Goal: Information Seeking & Learning: Check status

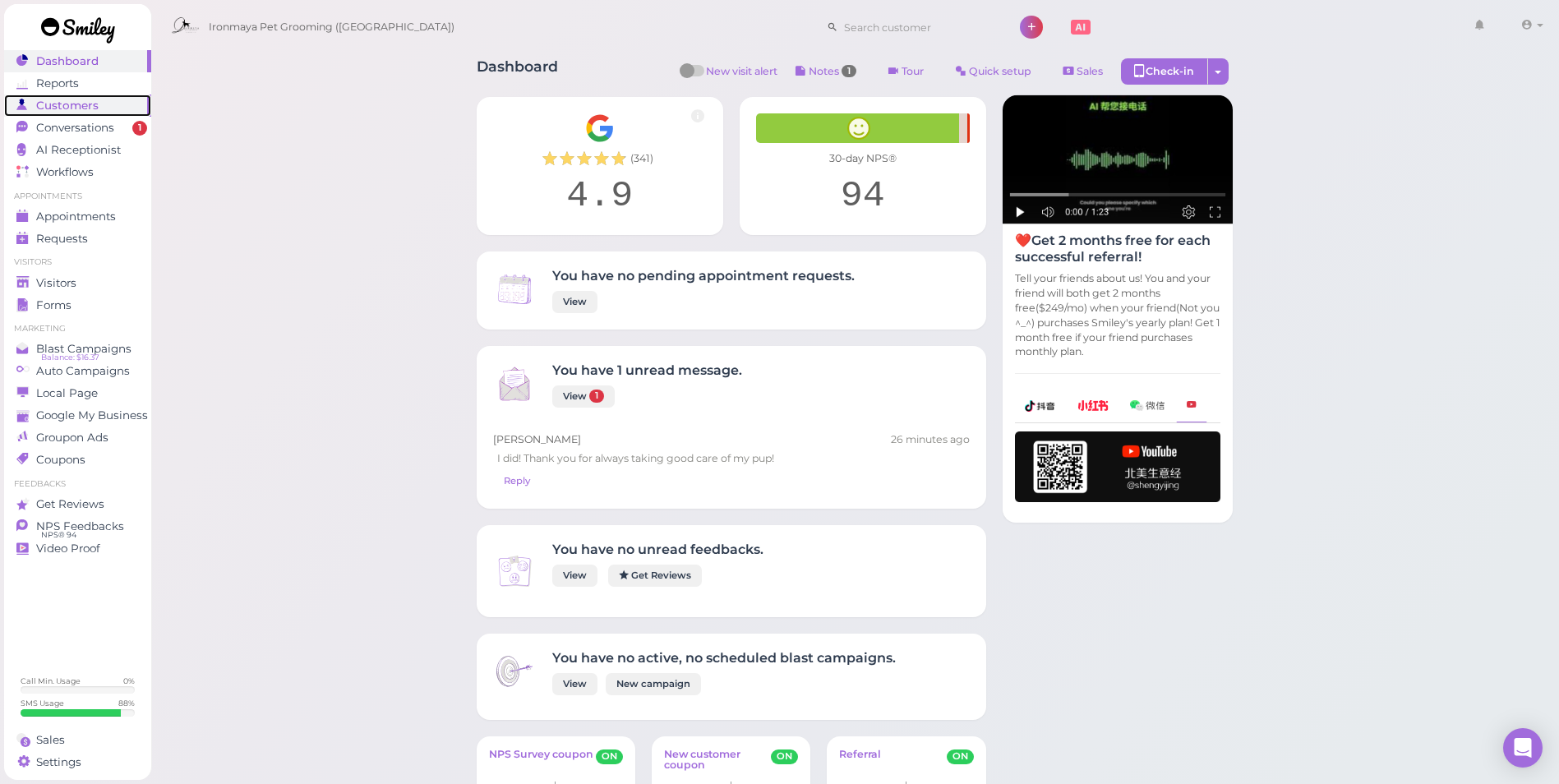
click at [91, 107] on span "Customers" at bounding box center [68, 105] width 63 height 14
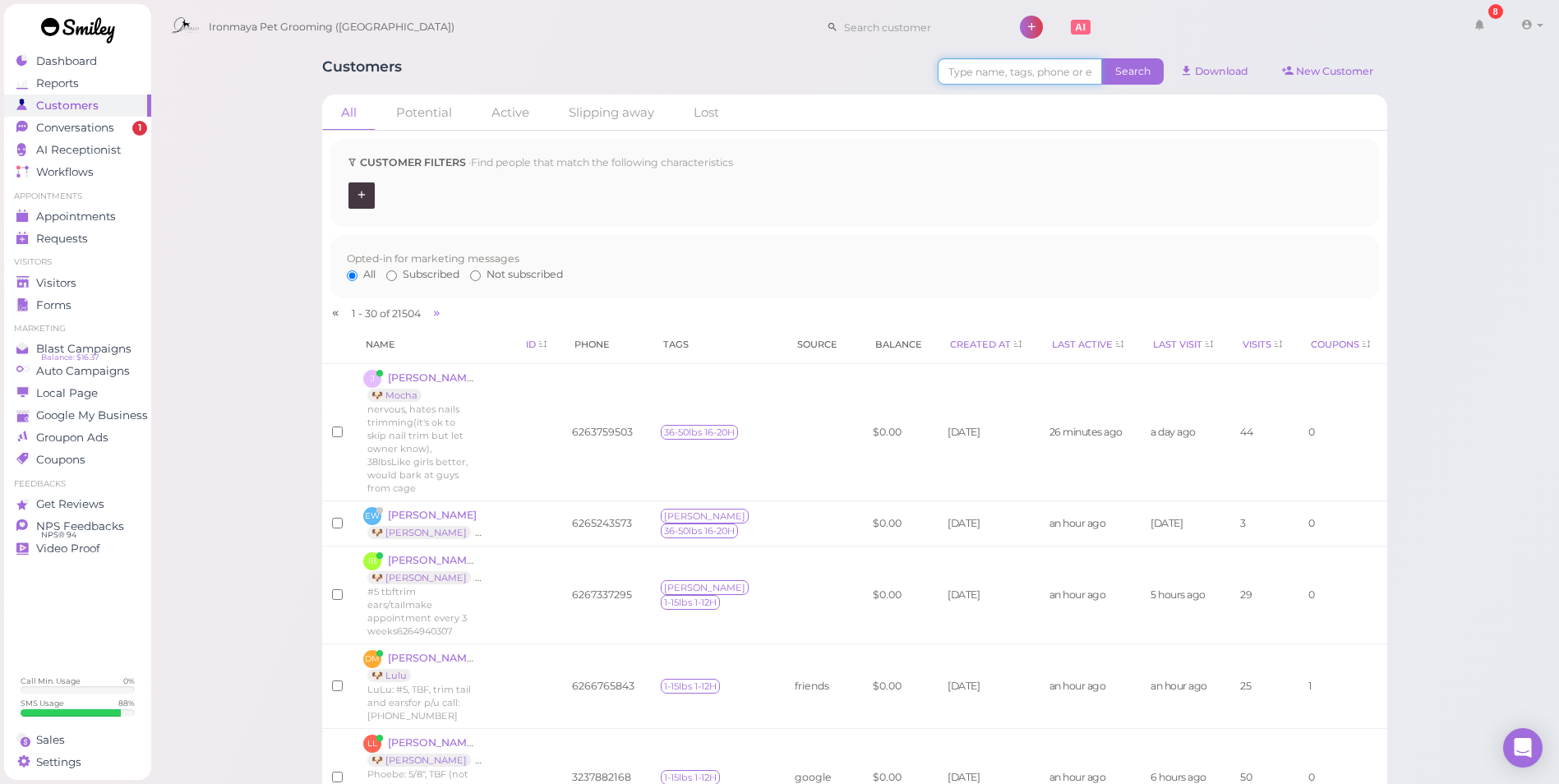
drag, startPoint x: 1093, startPoint y: 72, endPoint x: 1103, endPoint y: 78, distance: 11.7
click at [1093, 72] on input at bounding box center [1020, 72] width 165 height 26
paste input "9095185525"
click at [1161, 82] on span "Search" at bounding box center [1133, 72] width 62 height 26
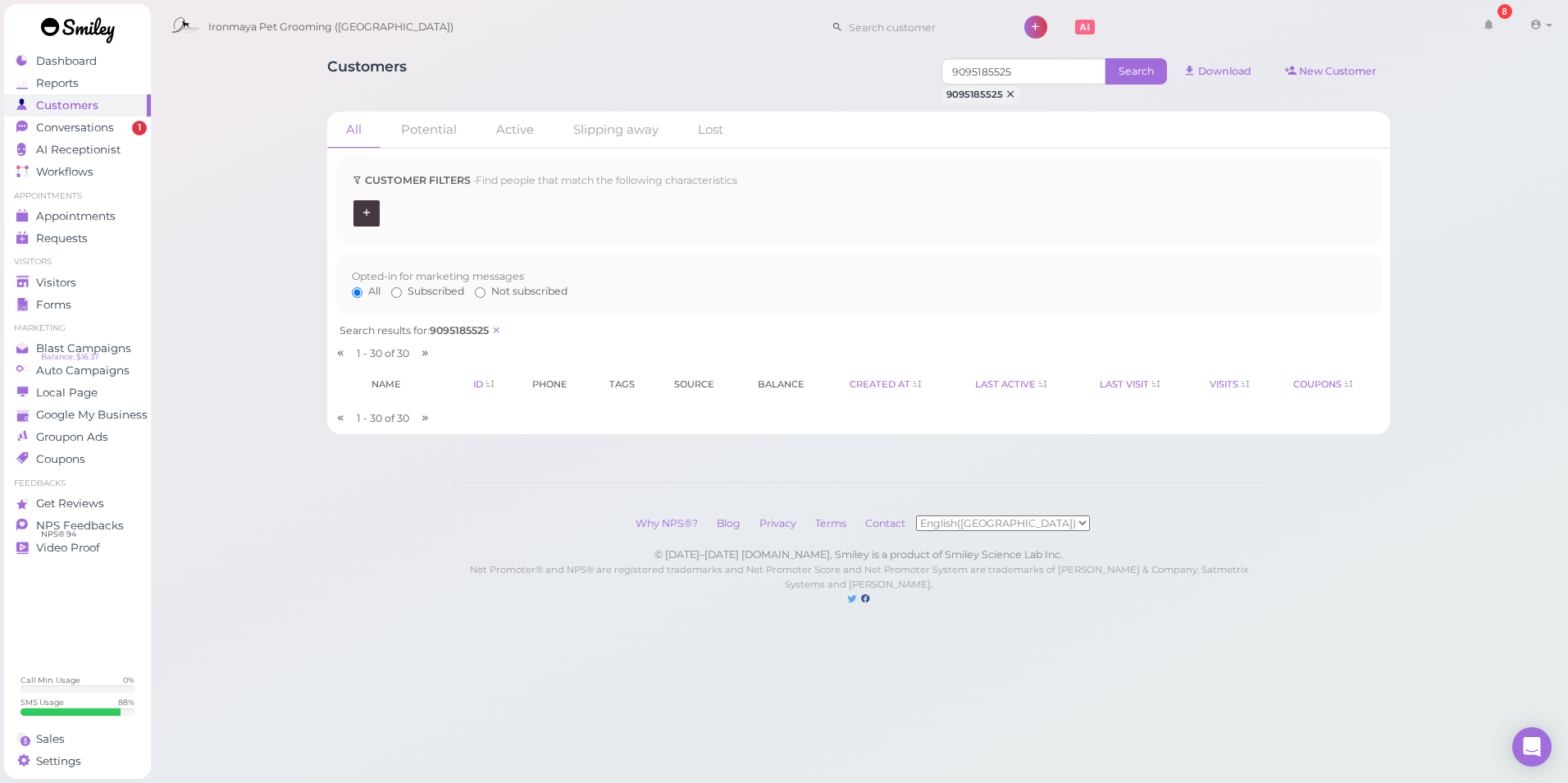
click at [1158, 80] on span "Search" at bounding box center [1136, 72] width 62 height 26
drag, startPoint x: 1046, startPoint y: 72, endPoint x: 468, endPoint y: 12, distance: 581.1
click at [468, 12] on div "Ironmaya Pet Grooming ([GEOGRAPHIC_DATA]) 8 Account" at bounding box center [860, 319] width 1419 height 639
paste input "6265888281"
type input "6265888281"
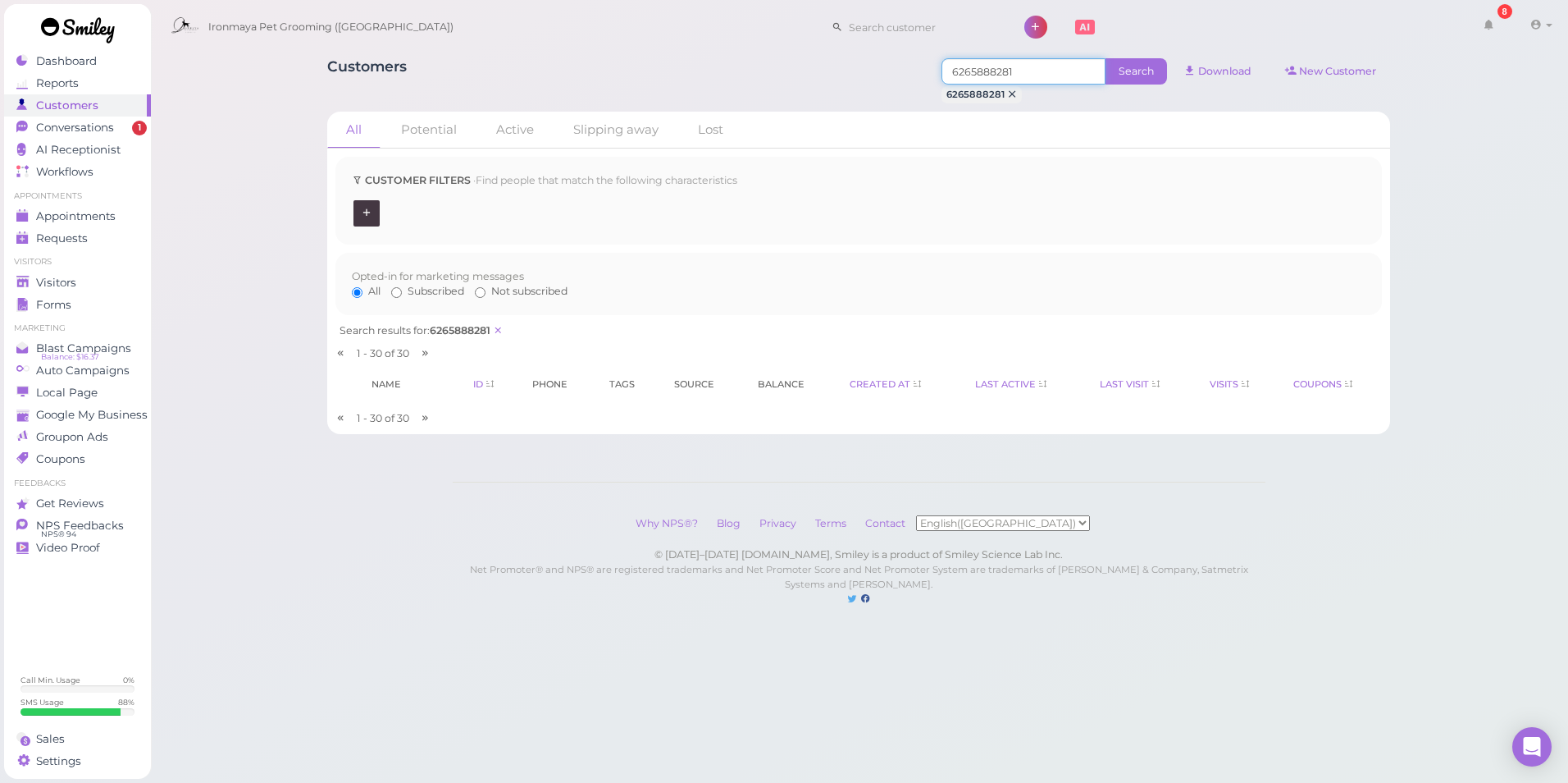
click at [964, 65] on input "6265888281" at bounding box center [1024, 72] width 164 height 26
click at [1117, 67] on span "Search" at bounding box center [1136, 72] width 62 height 26
click at [60, 64] on span "Dashboard" at bounding box center [67, 61] width 62 height 14
